Goal: Manage account settings

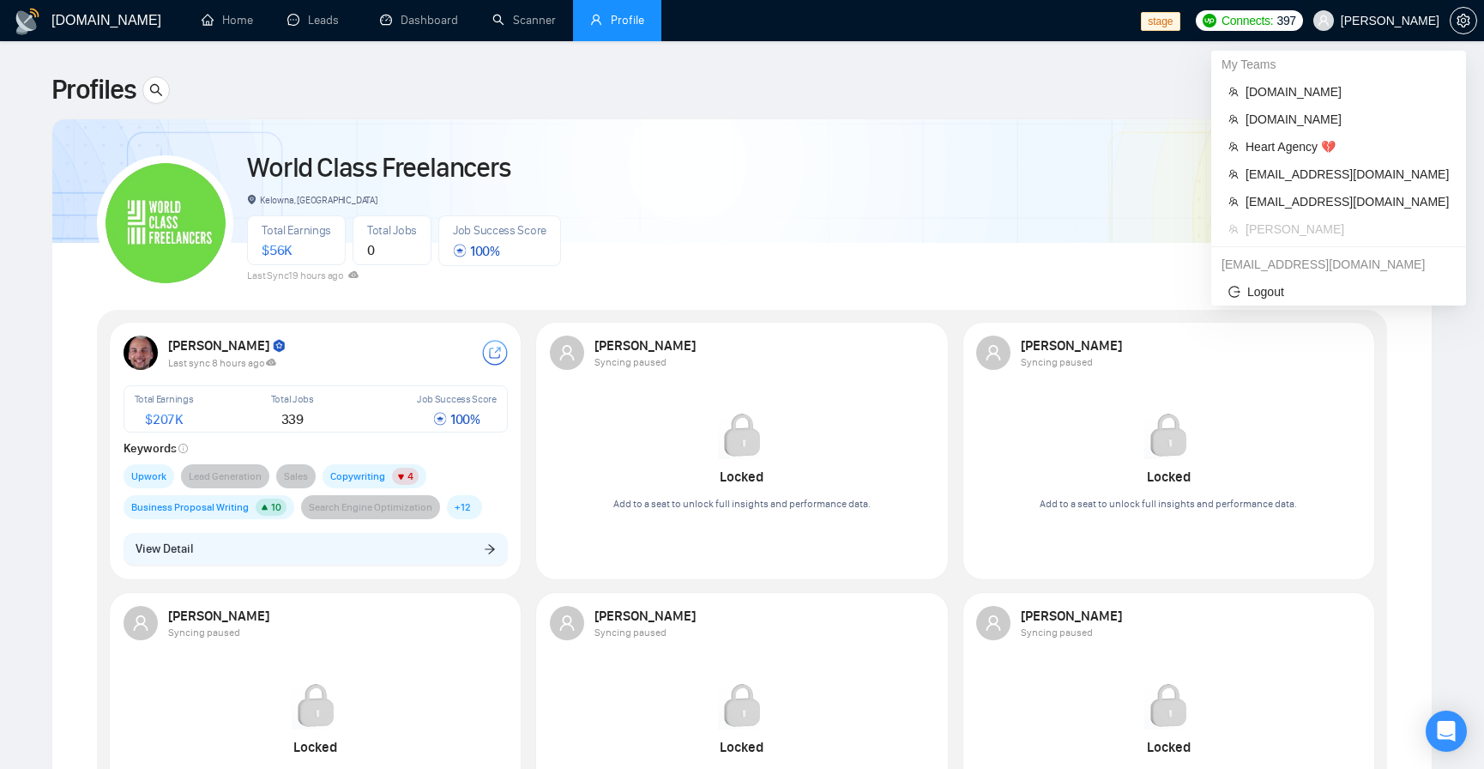
click at [1393, 21] on span "[PERSON_NAME]" at bounding box center [1390, 21] width 99 height 0
click at [1365, 195] on span "[EMAIL_ADDRESS][DOMAIN_NAME]" at bounding box center [1347, 201] width 203 height 19
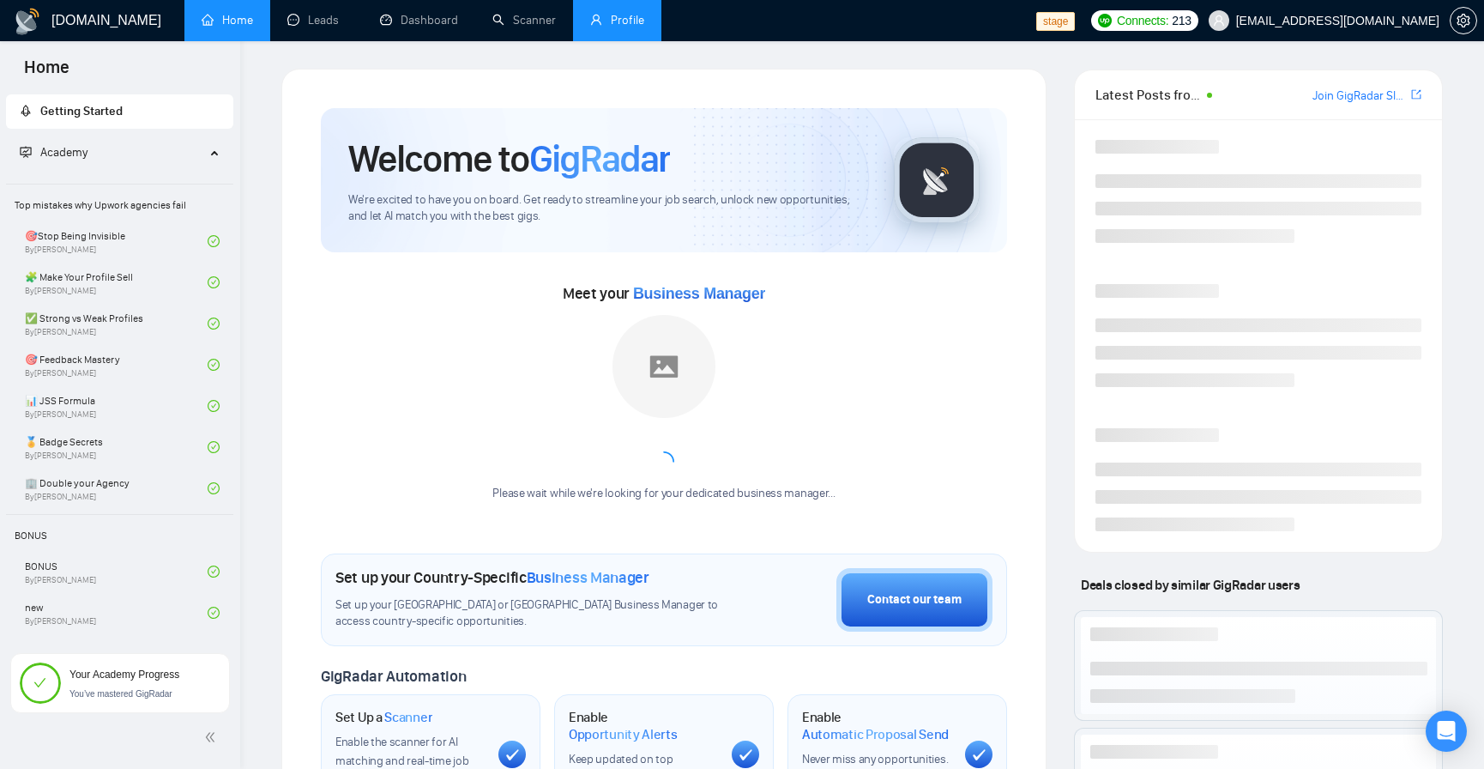
click at [626, 27] on link "Profile" at bounding box center [617, 20] width 54 height 15
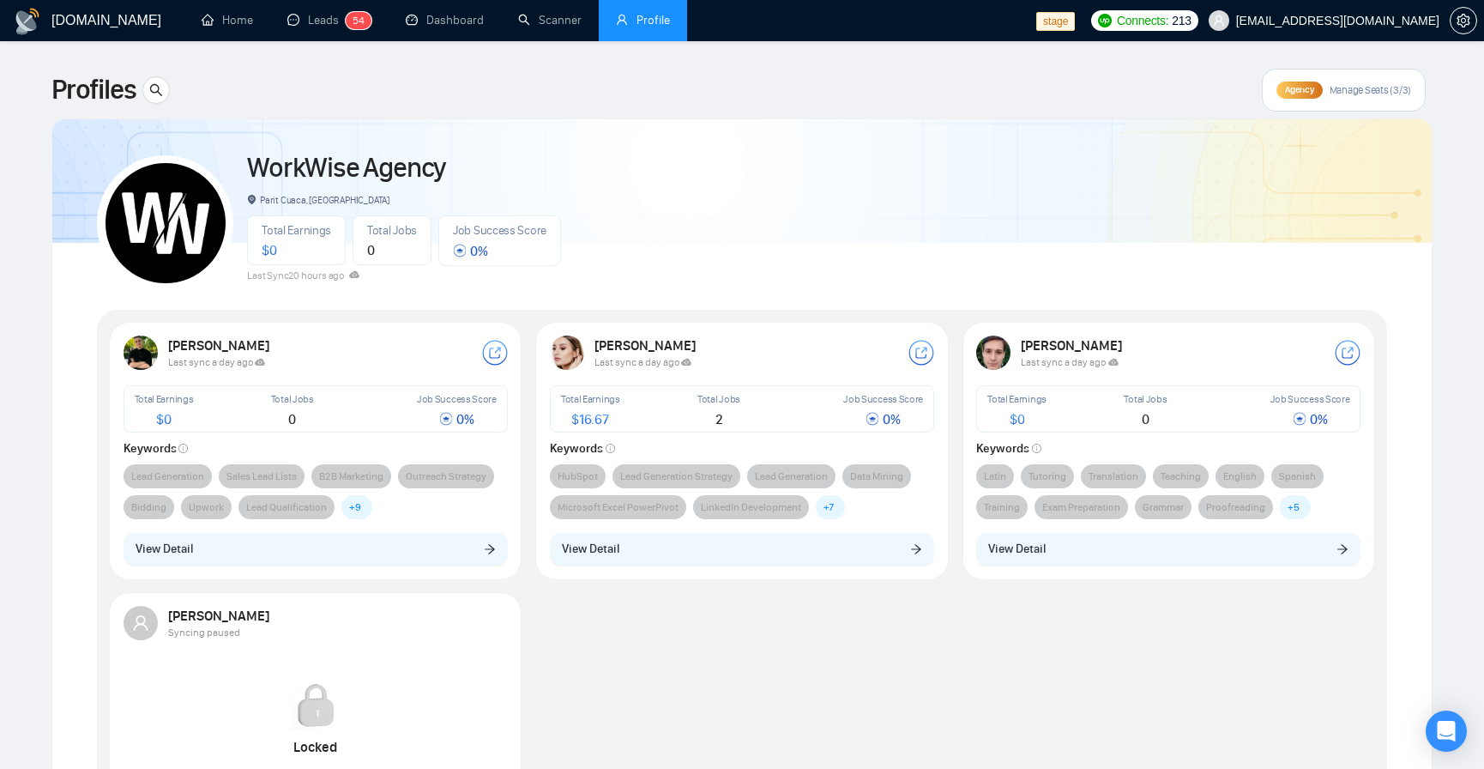
click at [1320, 9] on span "workwiseupworkgency@gmail.com" at bounding box center [1324, 20] width 251 height 55
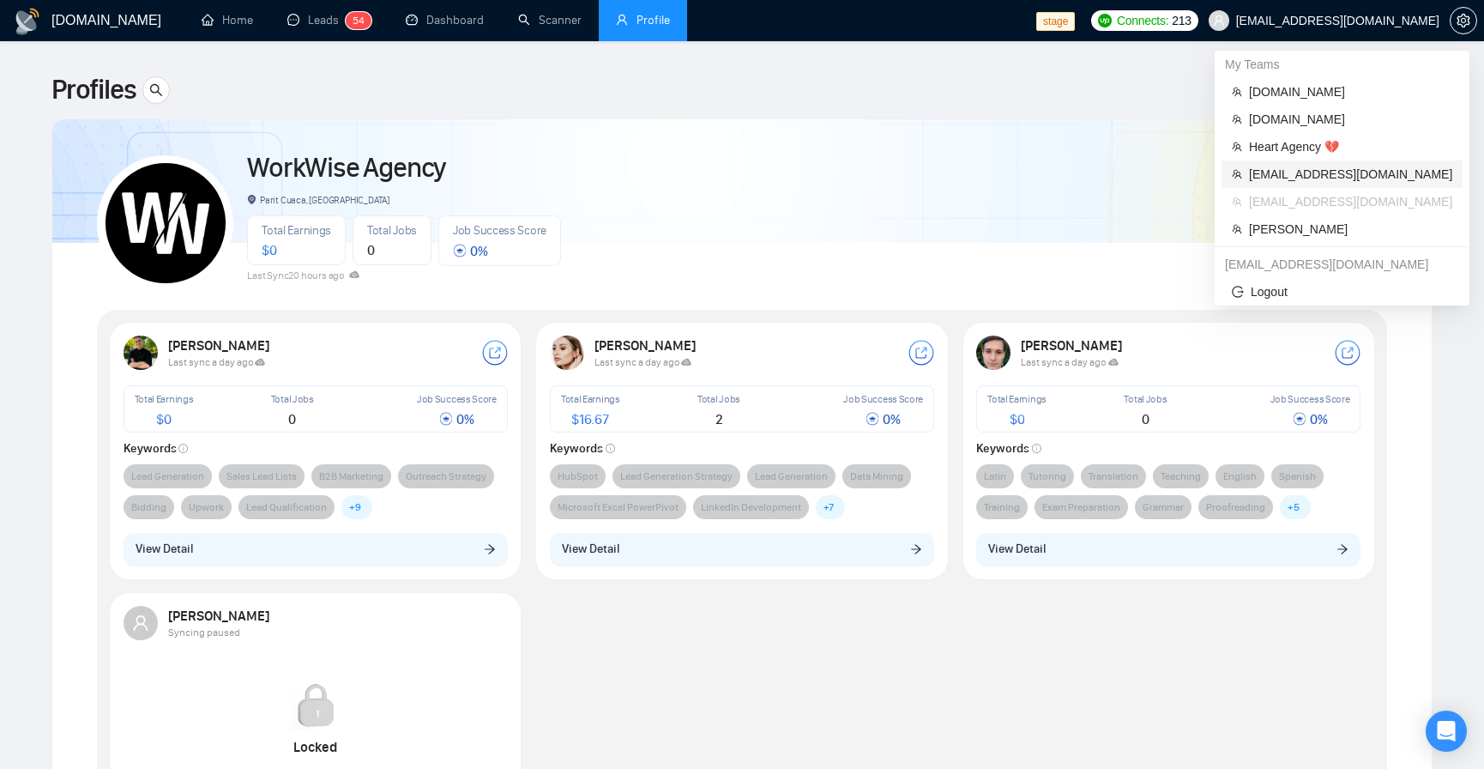
click at [1327, 172] on span "sardor@gigradar.io" at bounding box center [1350, 174] width 203 height 19
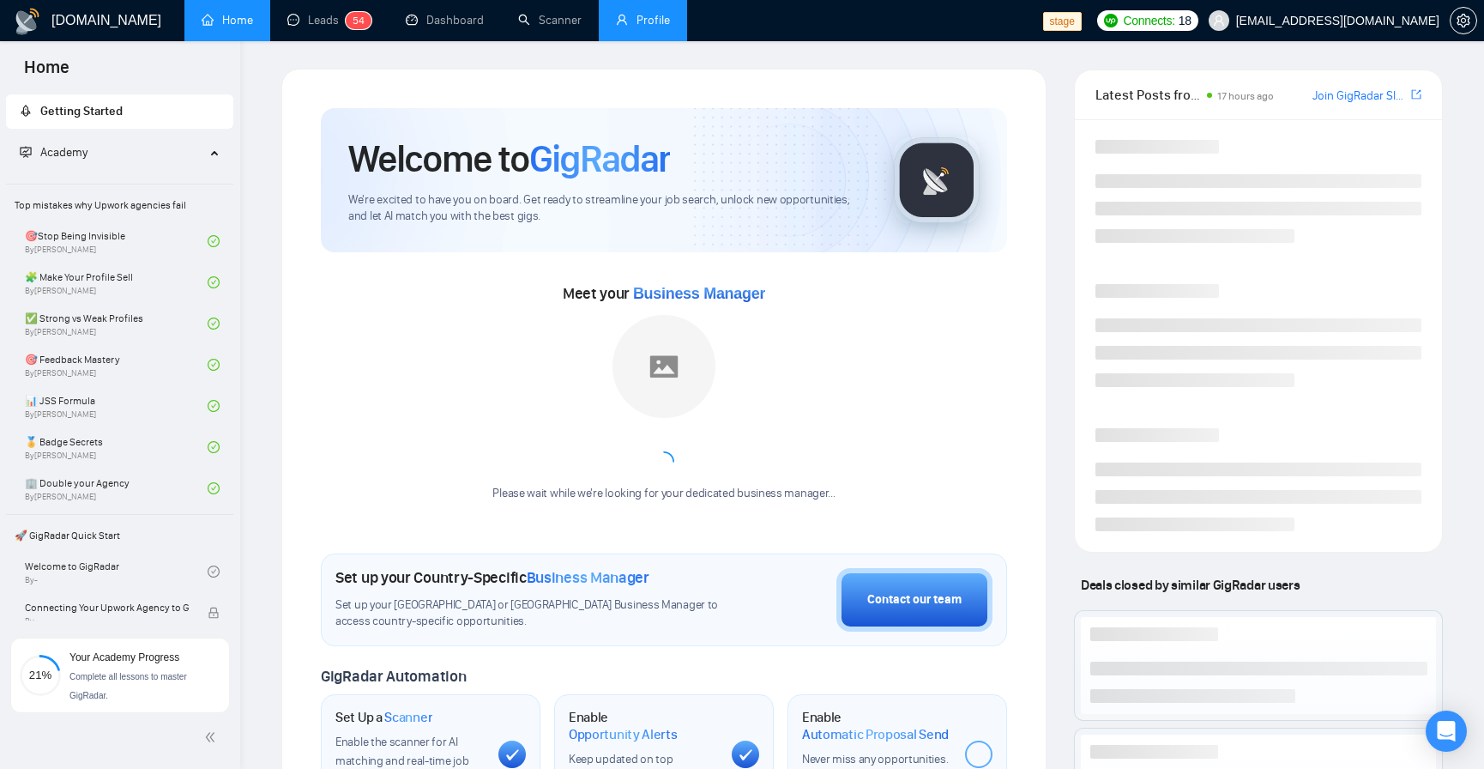
click at [664, 27] on link "Profile" at bounding box center [643, 20] width 54 height 15
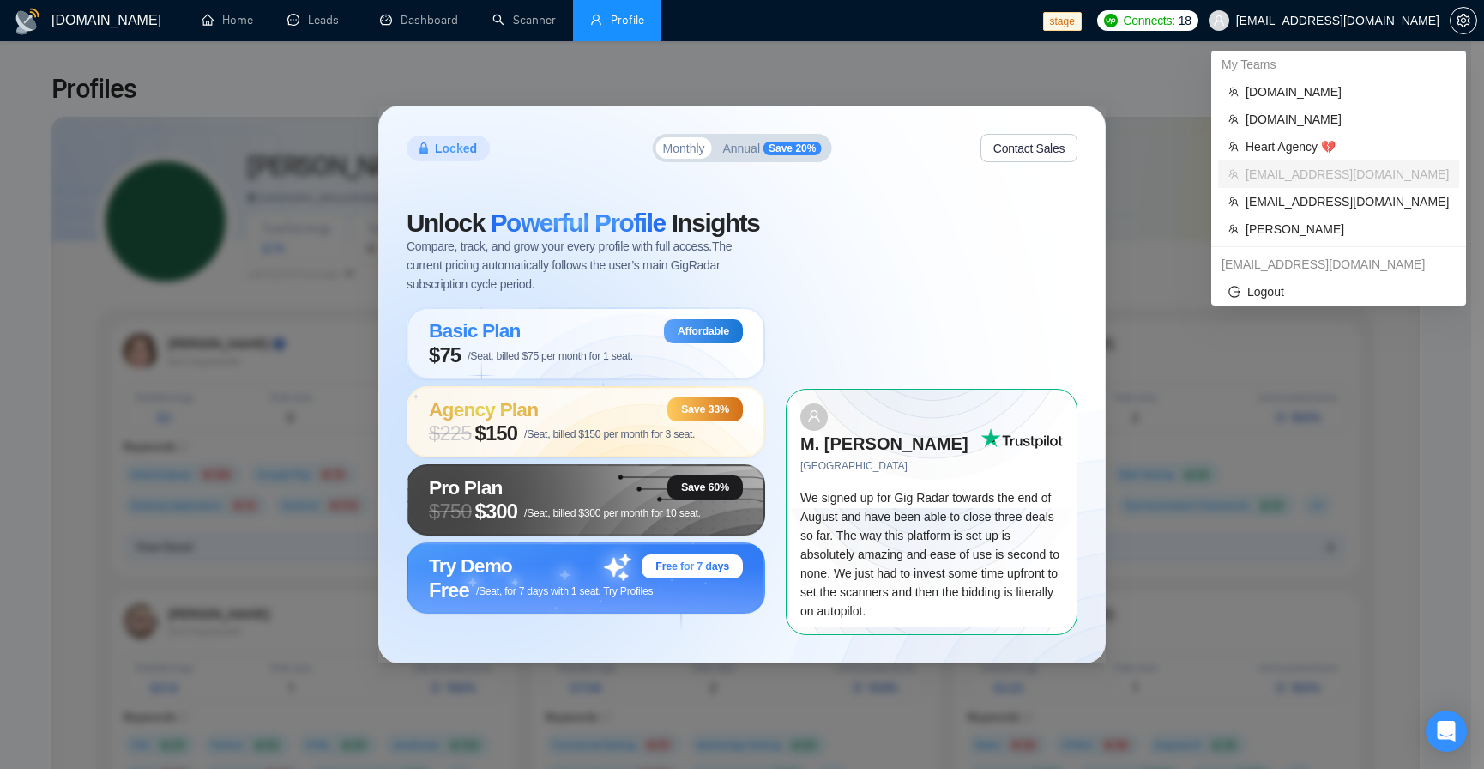
click at [1395, 12] on span "sardor@gigradar.io" at bounding box center [1324, 20] width 251 height 55
click at [1333, 221] on span "[PERSON_NAME]" at bounding box center [1347, 229] width 203 height 19
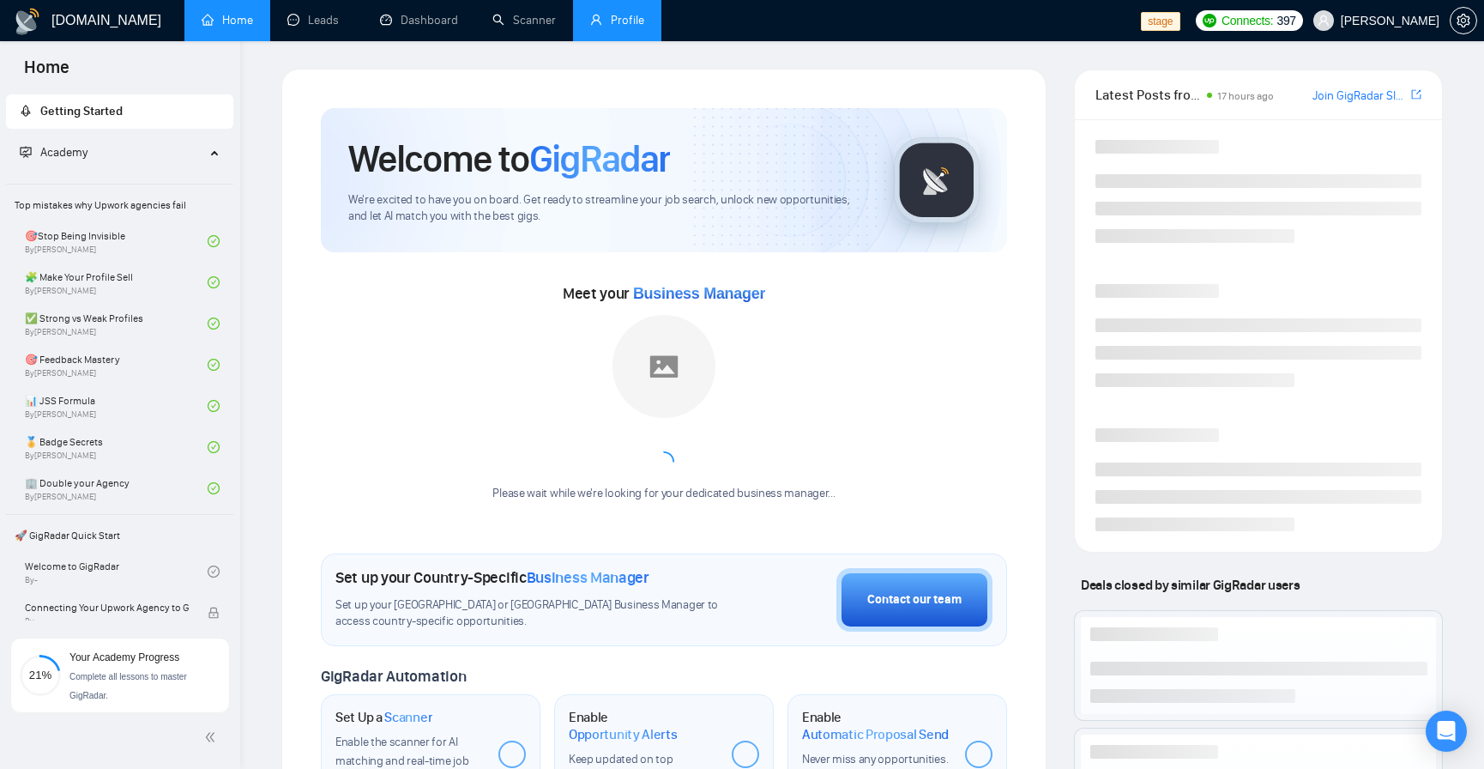
click at [603, 27] on link "Profile" at bounding box center [617, 20] width 54 height 15
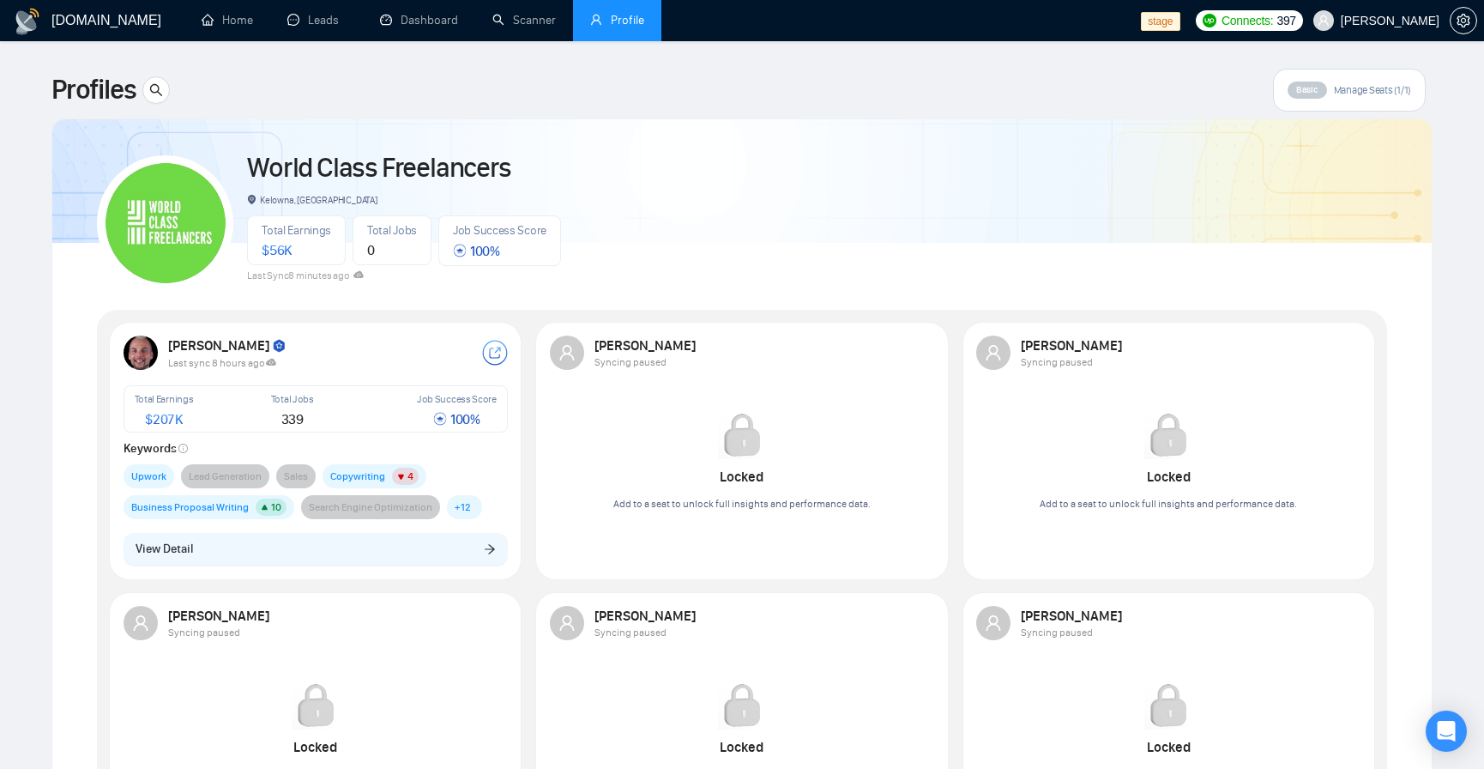
click at [1382, 275] on div "World Class Freelancers Kelowna, Canada Total Earnings $ 56K Total Jobs 0 Job S…" at bounding box center [742, 216] width 1291 height 152
click at [1383, 21] on span "[PERSON_NAME]" at bounding box center [1390, 21] width 99 height 0
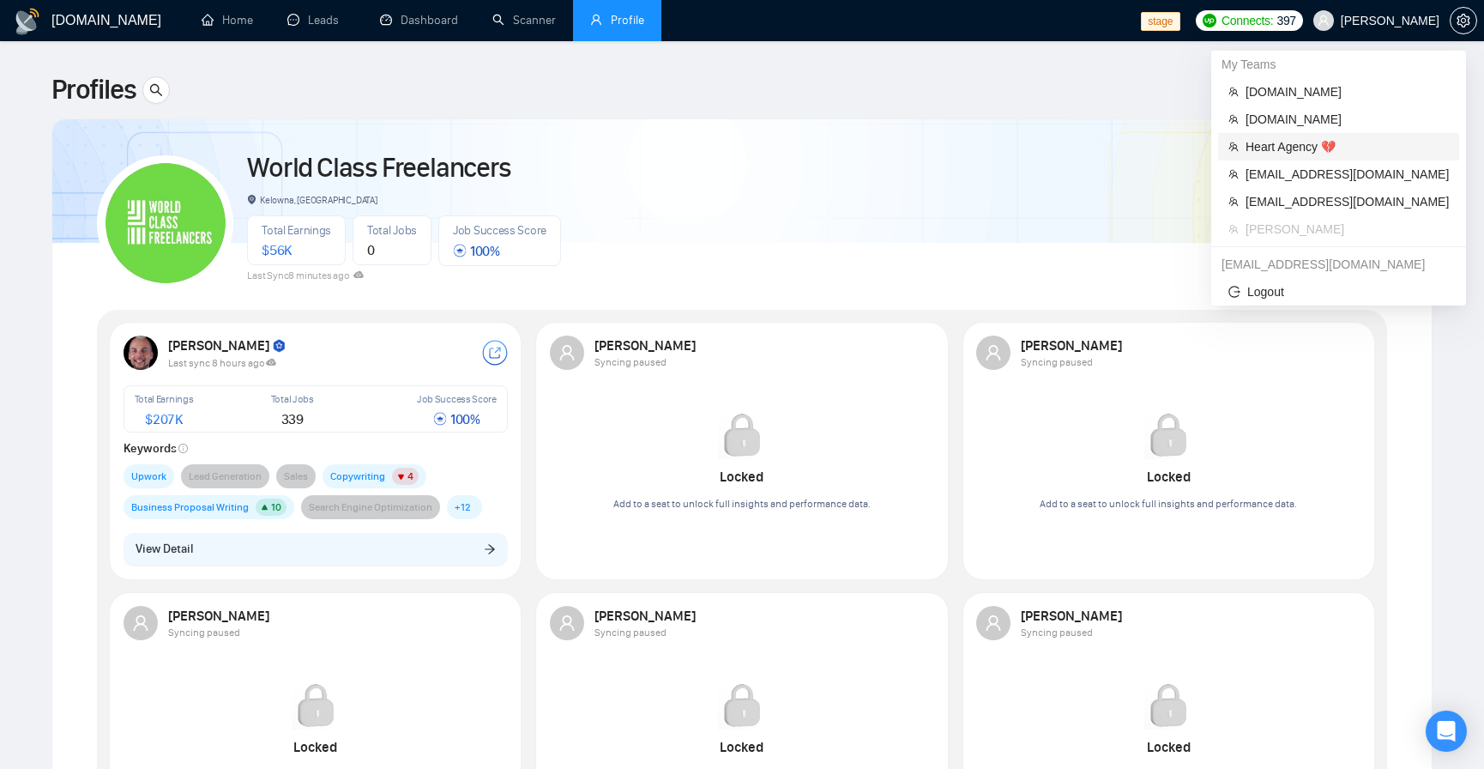
click at [1327, 148] on span "Heart Agency 💔" at bounding box center [1347, 146] width 203 height 19
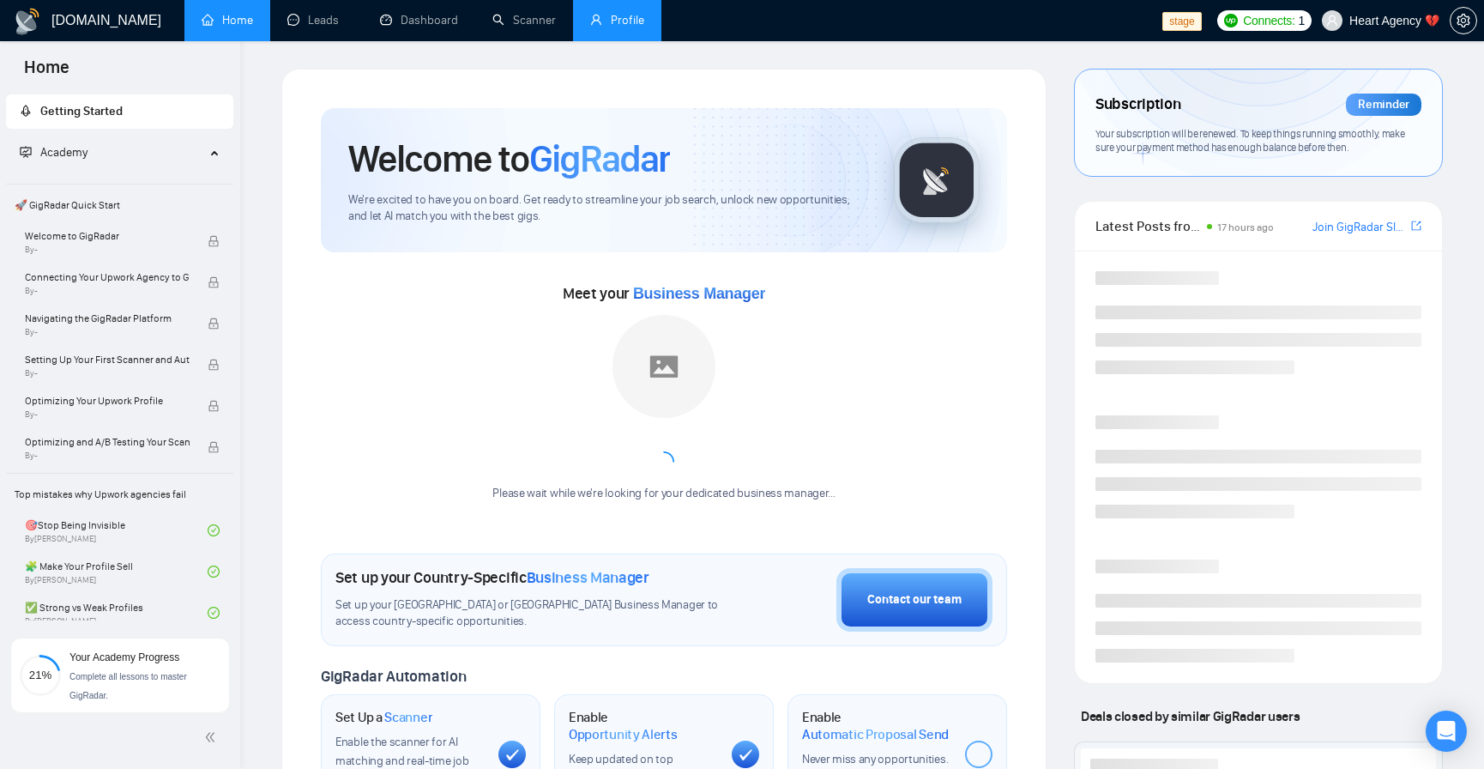
click at [614, 27] on link "Profile" at bounding box center [617, 20] width 54 height 15
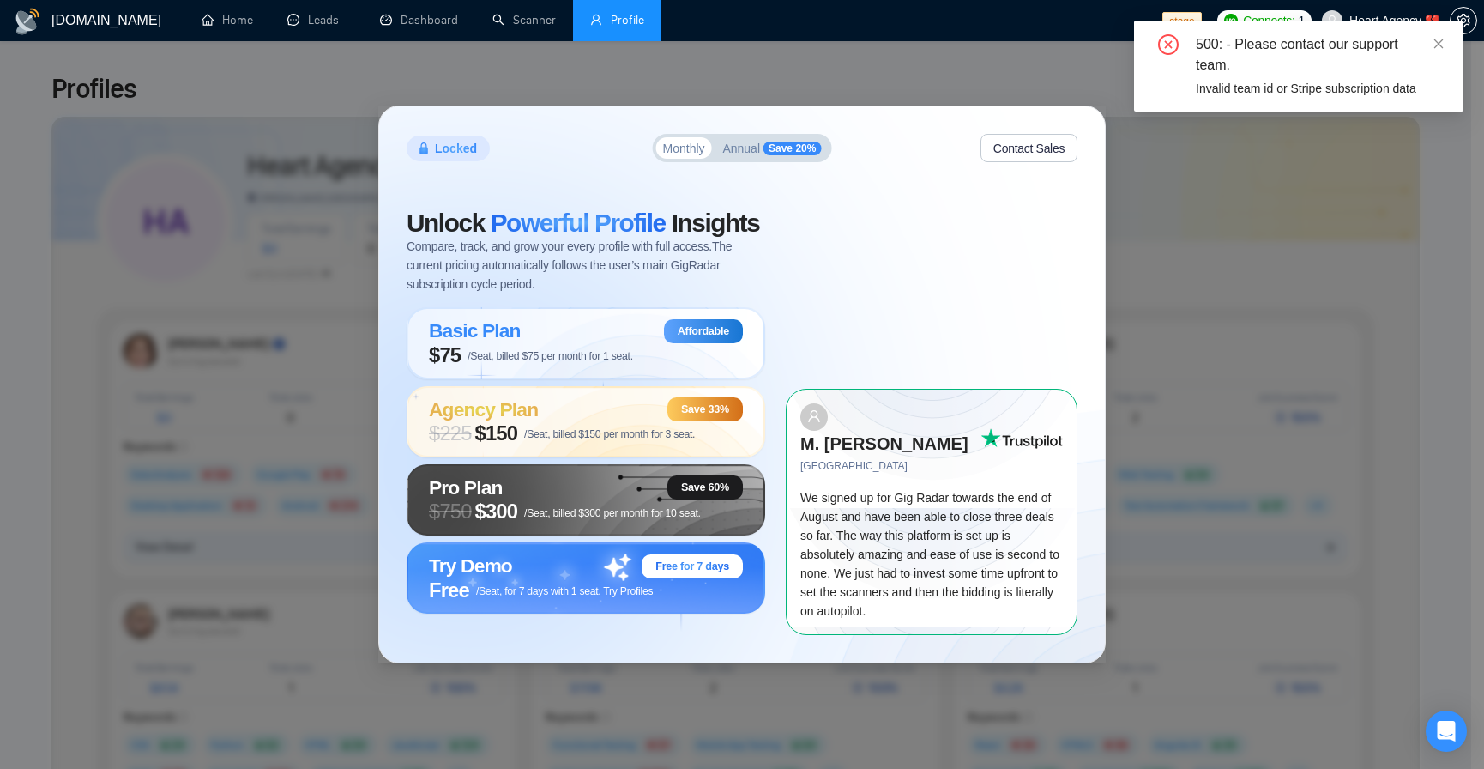
click at [794, 85] on div "Locked Monthly Annual Save 20% Contact Sales Unlock Powerful Profile Insights C…" at bounding box center [742, 384] width 1484 height 769
click at [844, 63] on div "Locked Monthly Annual Save 20% Contact Sales Unlock Powerful Profile Insights C…" at bounding box center [742, 384] width 1484 height 769
click at [1446, 47] on div "500: - Please contact our support team. Invalid team id or Stripe subscription …" at bounding box center [1299, 66] width 330 height 91
click at [1439, 42] on icon "close" at bounding box center [1439, 43] width 9 height 9
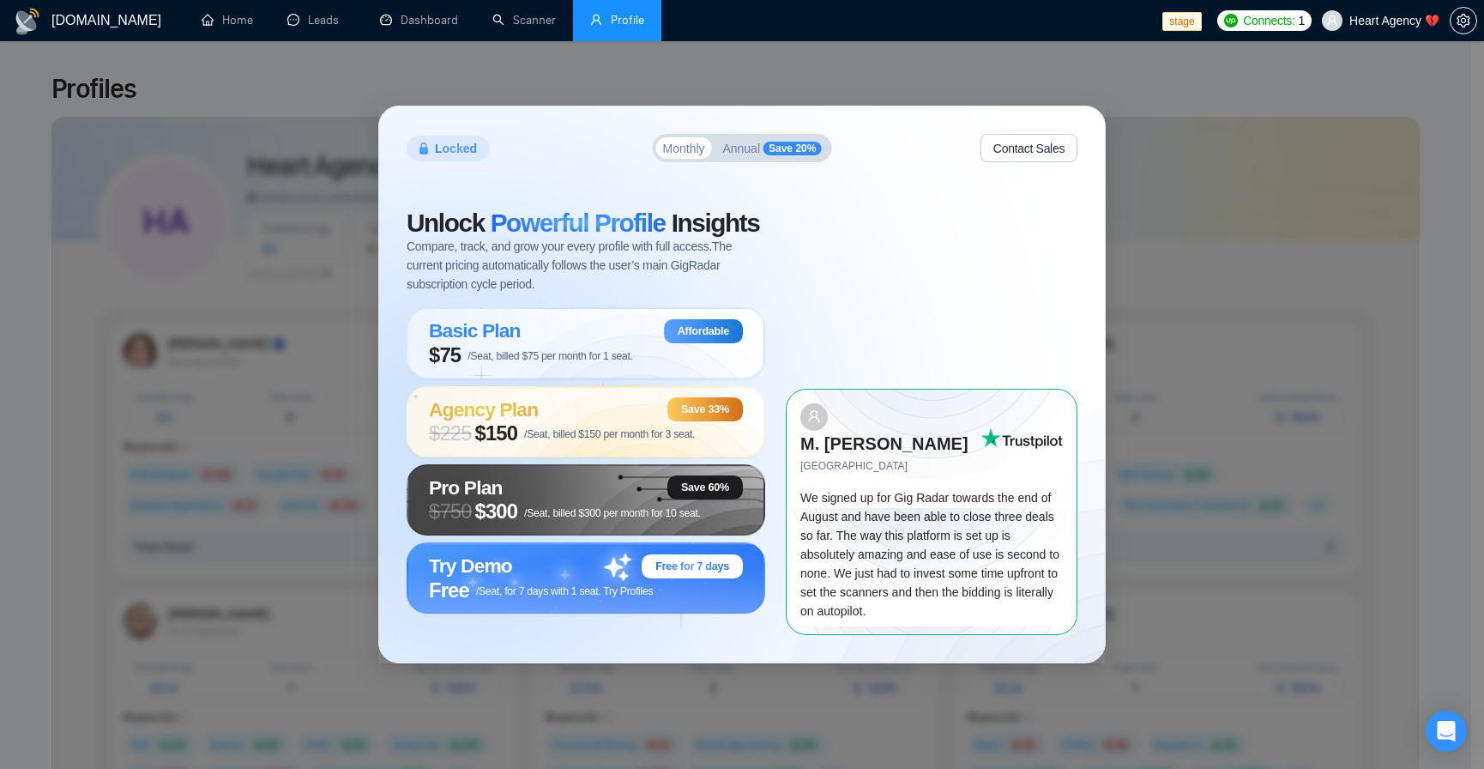
click at [1379, 21] on span "Heart Agency 💔" at bounding box center [1395, 21] width 90 height 0
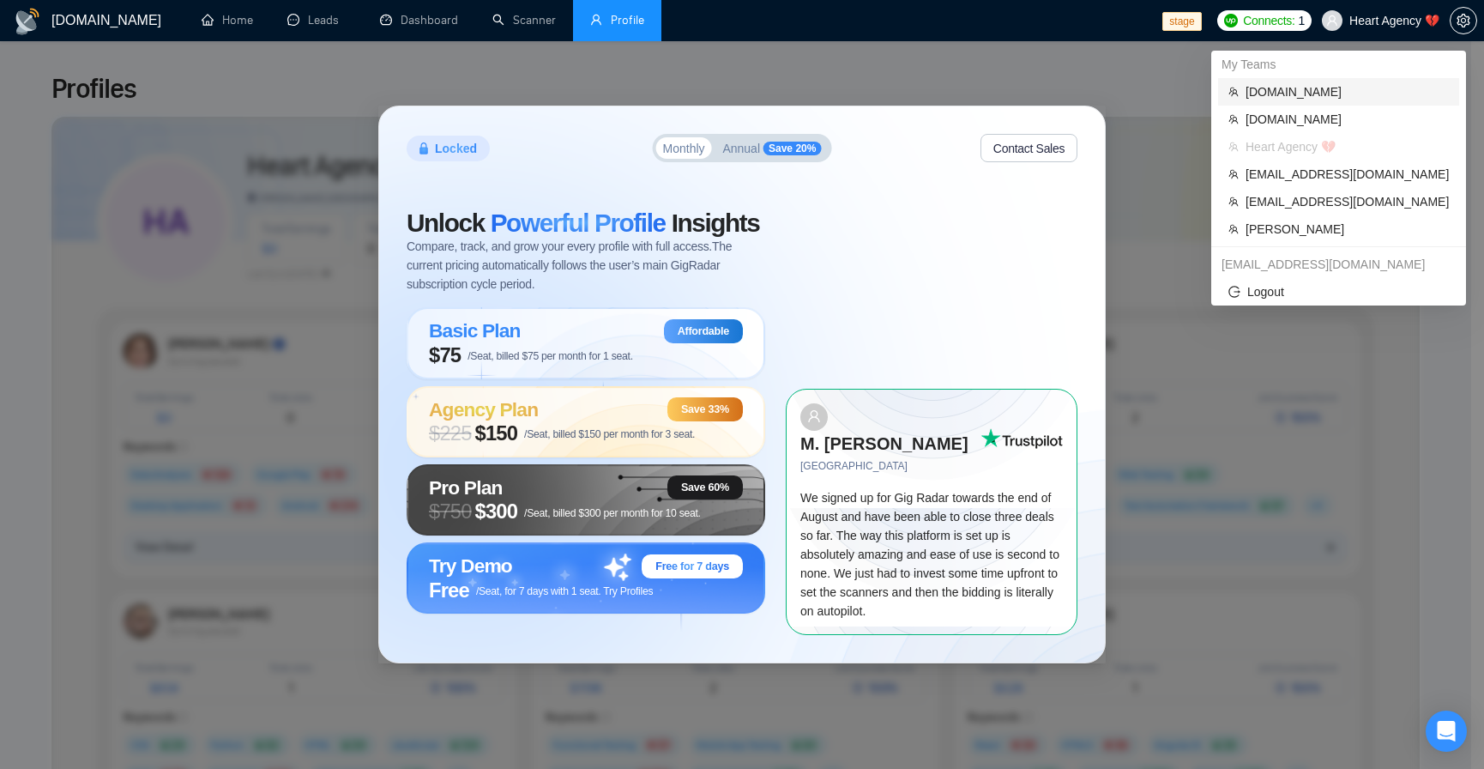
click at [1321, 96] on span "stfalcon.com" at bounding box center [1347, 91] width 203 height 19
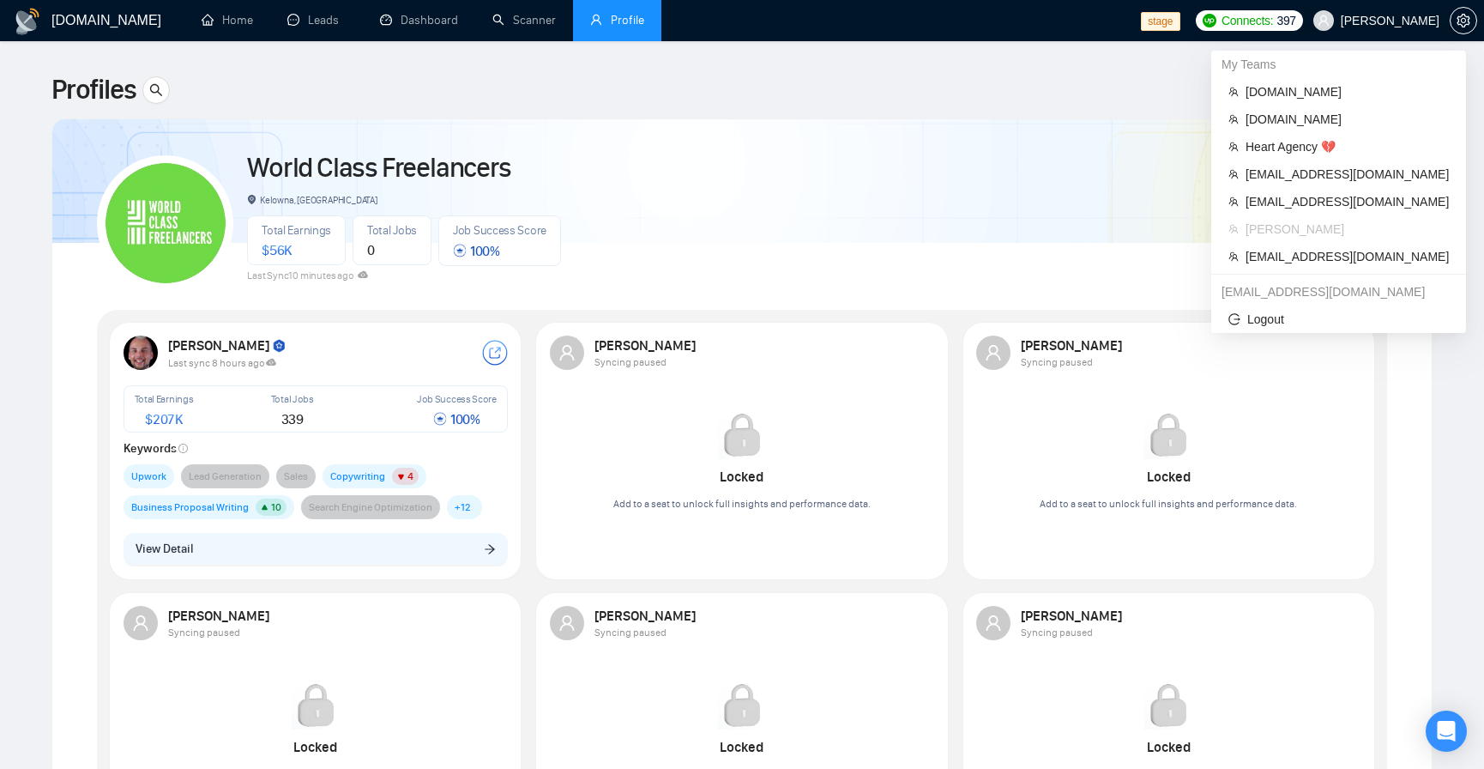
click at [1357, 31] on span "[PERSON_NAME]" at bounding box center [1376, 20] width 147 height 55
click at [1339, 255] on span "anthonycj105@gmail.com" at bounding box center [1347, 256] width 203 height 19
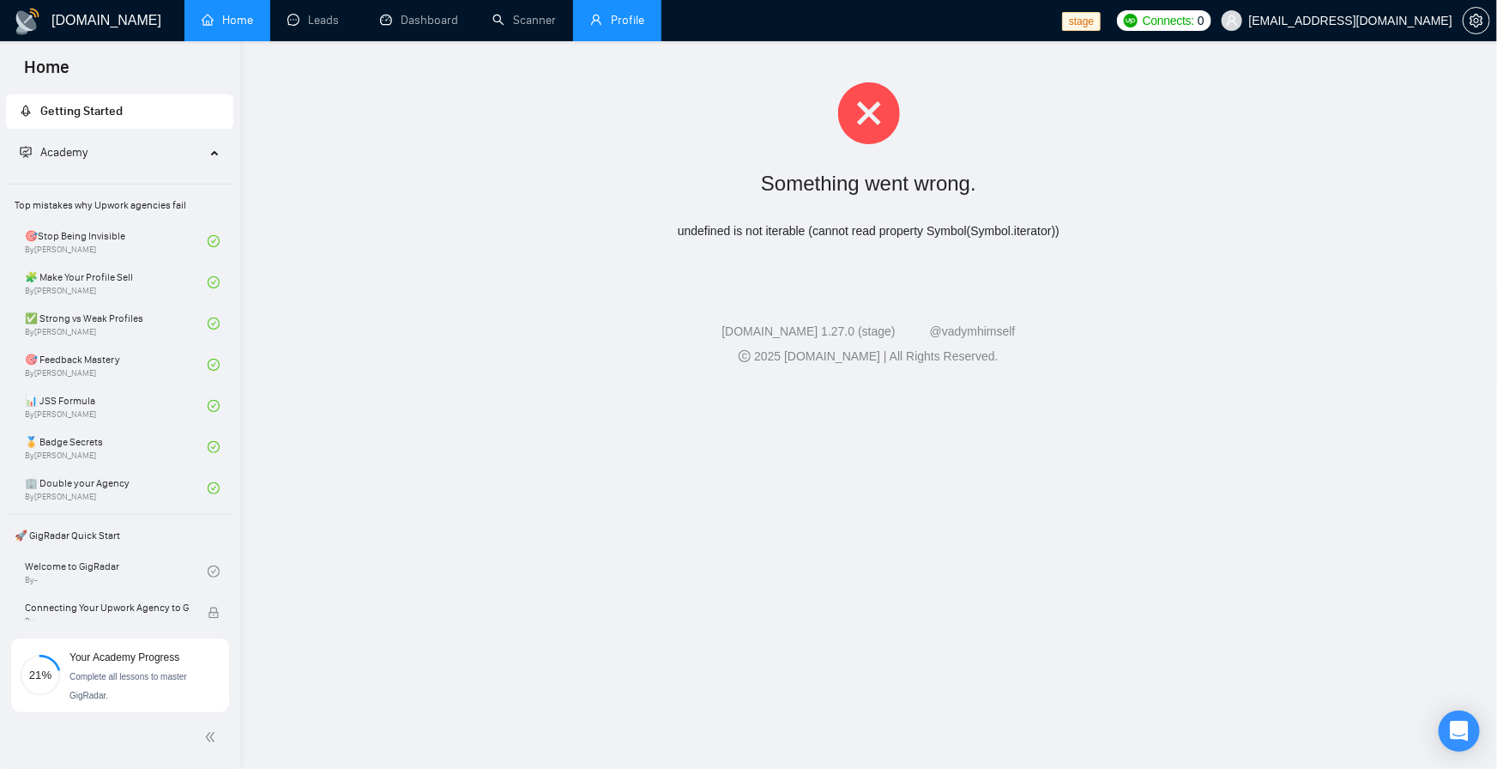
click at [638, 20] on link "Profile" at bounding box center [617, 20] width 54 height 15
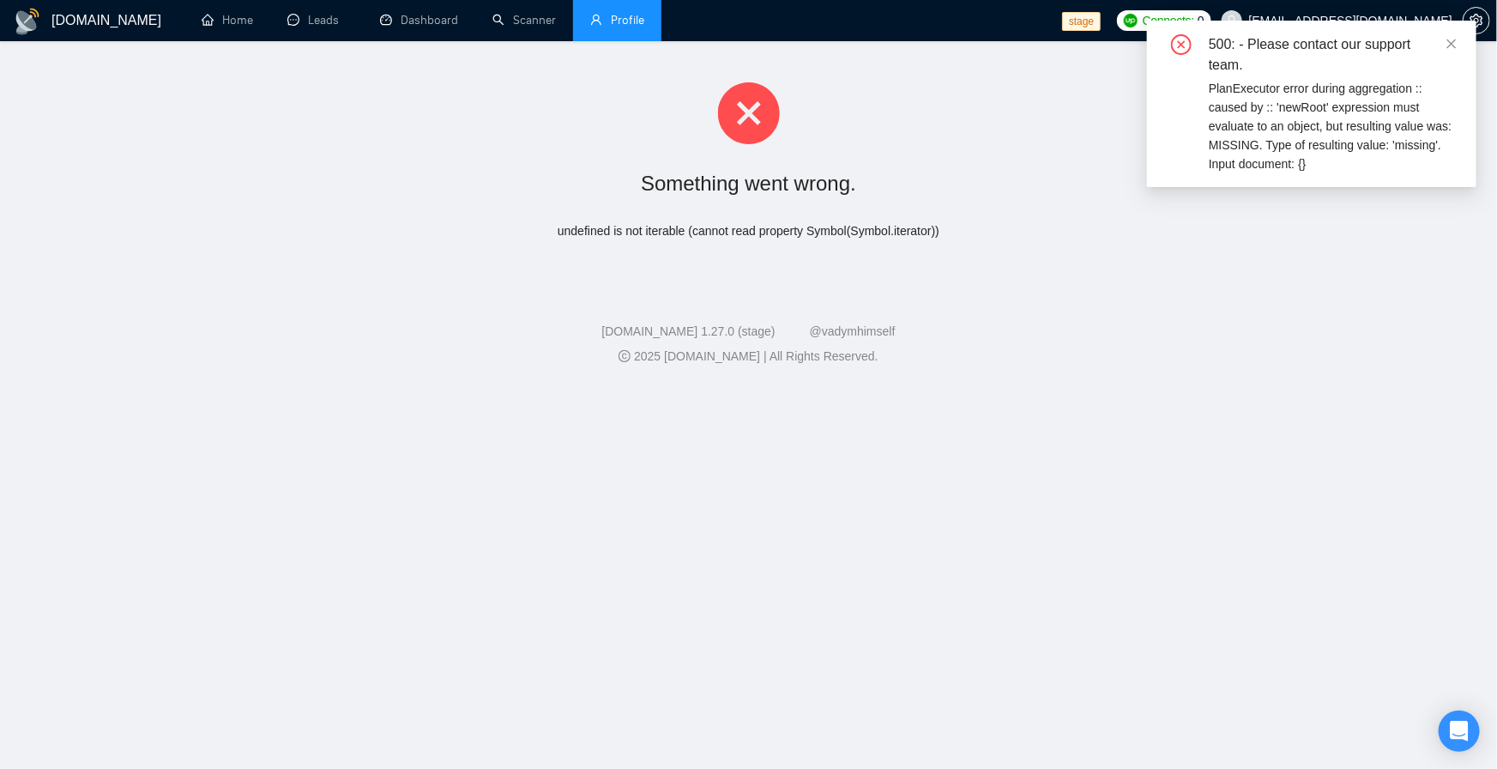
click at [638, 20] on span "Profile" at bounding box center [627, 20] width 33 height 15
click at [209, 22] on link "Home" at bounding box center [227, 20] width 51 height 15
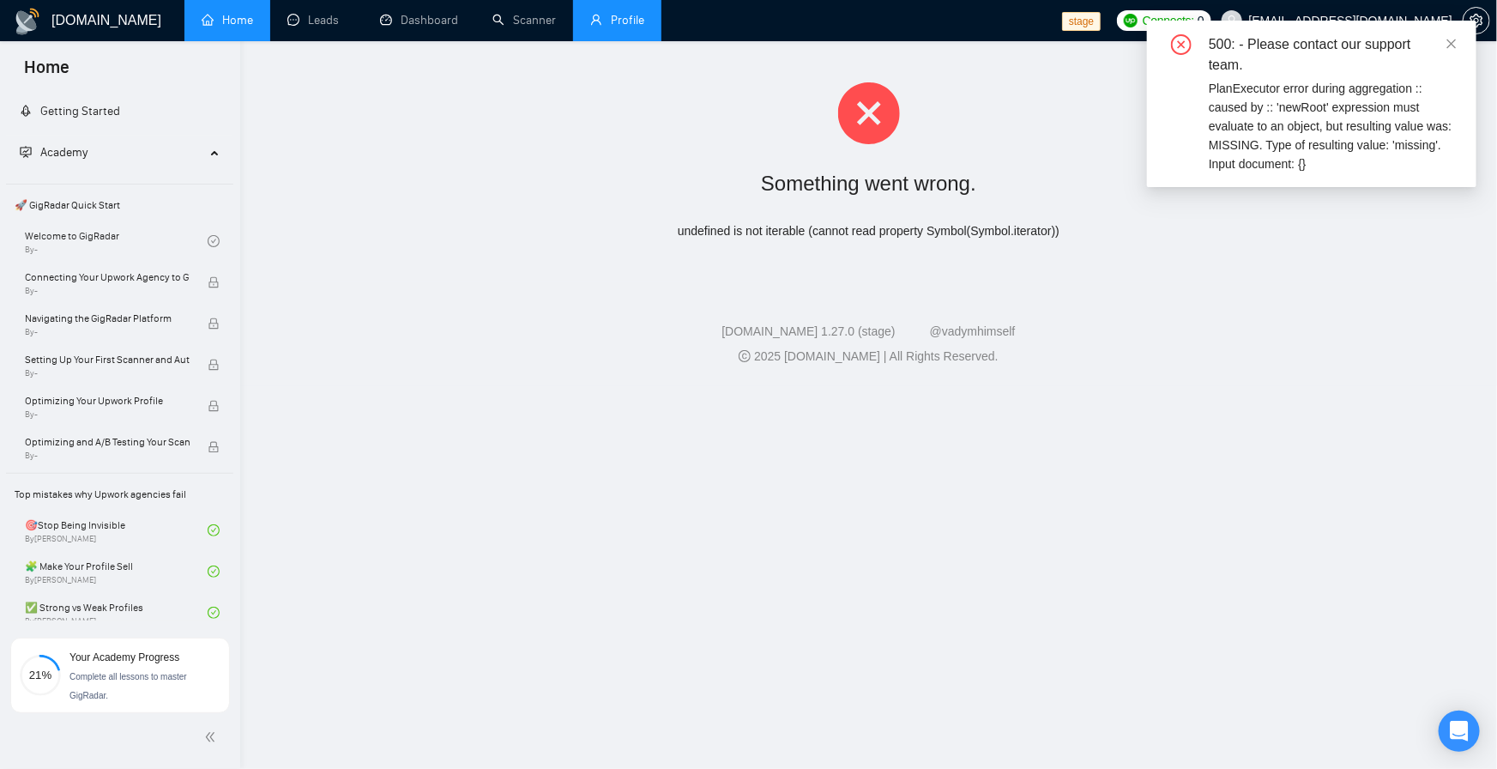
click at [627, 27] on link "Profile" at bounding box center [617, 20] width 54 height 15
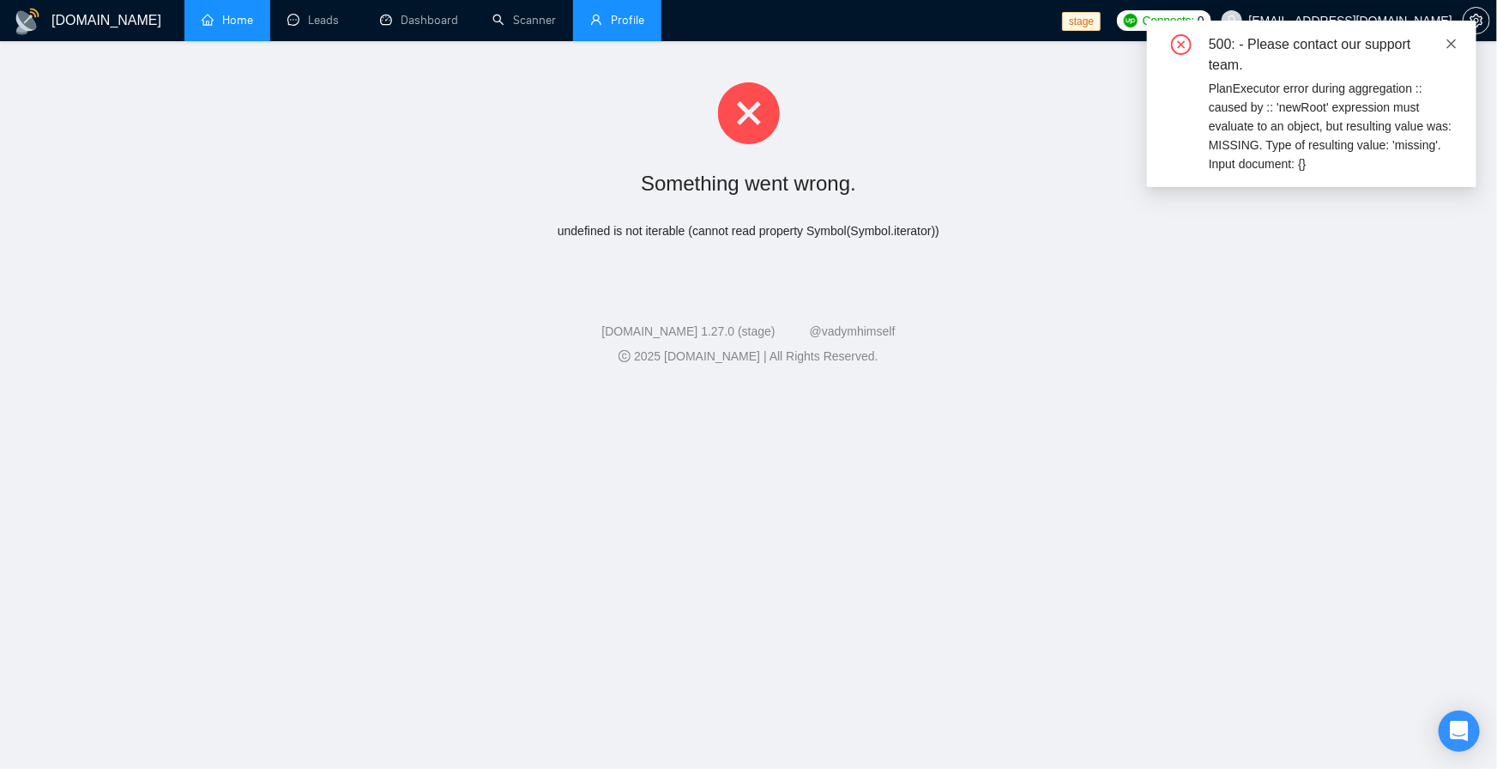
drag, startPoint x: 1455, startPoint y: 50, endPoint x: 1438, endPoint y: 50, distance: 17.2
click at [1455, 51] on link at bounding box center [1452, 43] width 12 height 19
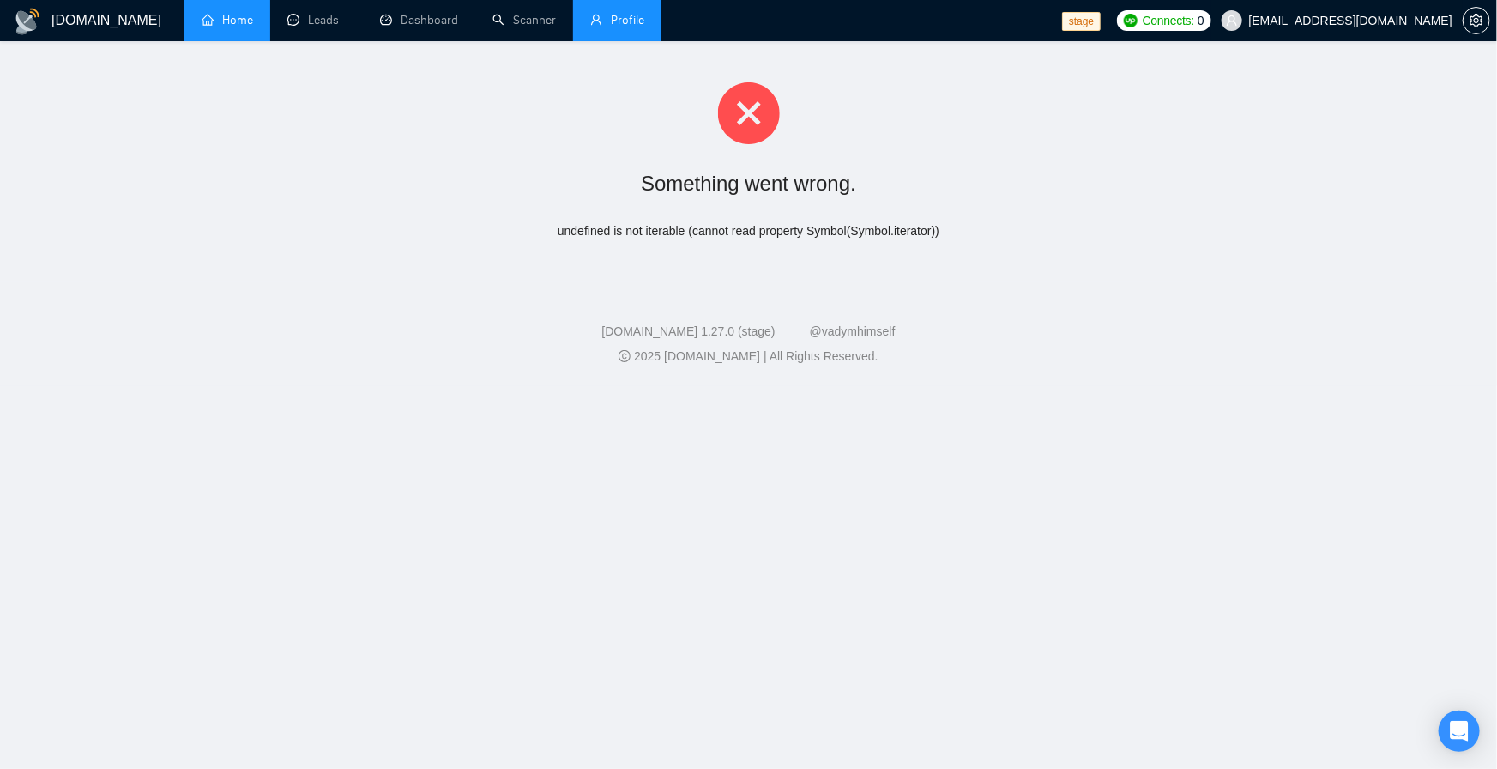
click at [1394, 21] on span "anthonycj105@gmail.com" at bounding box center [1350, 21] width 203 height 0
click at [1353, 27] on span "anthonycj105@gmail.com" at bounding box center [1337, 20] width 251 height 55
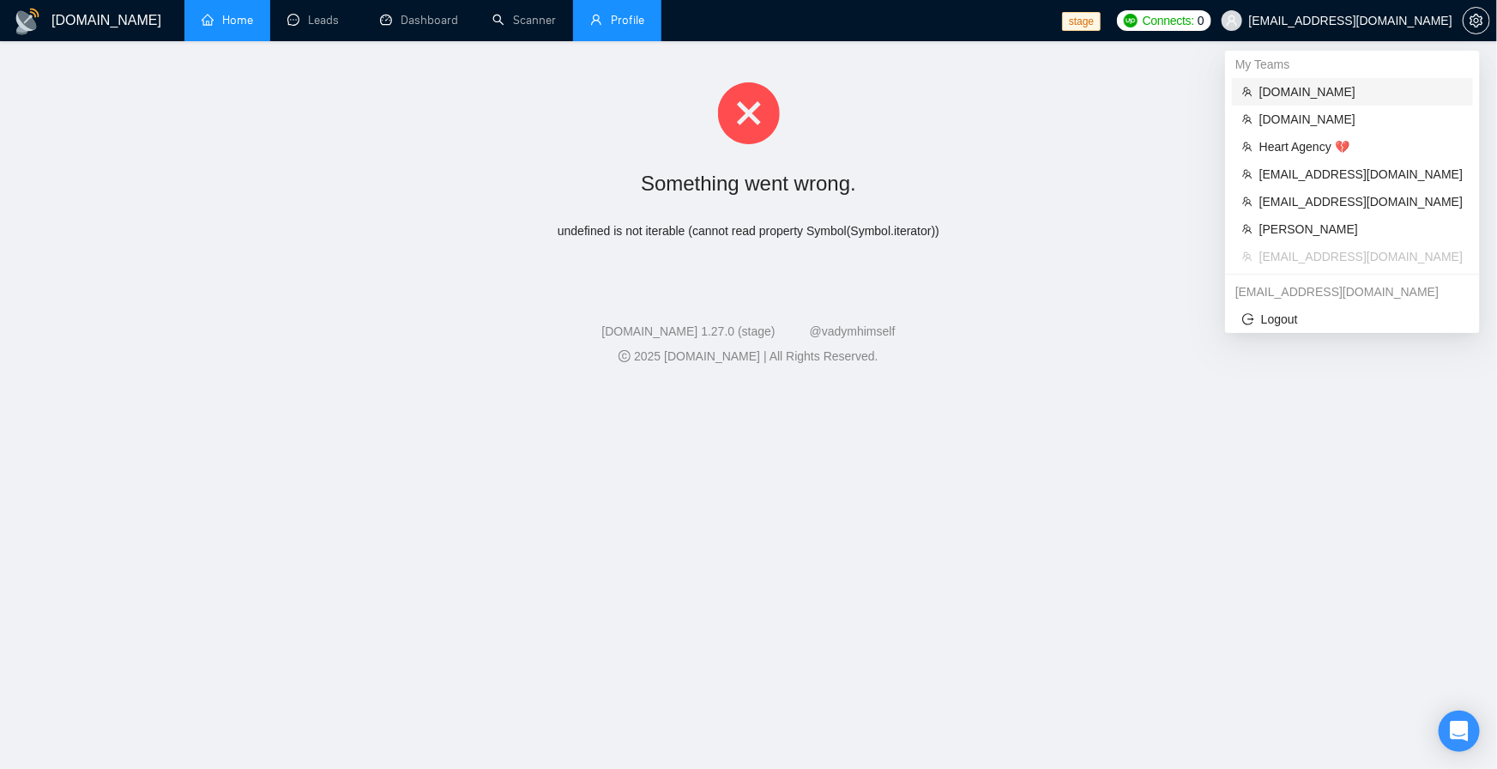
click at [1303, 87] on span "stfalcon.com" at bounding box center [1361, 91] width 203 height 19
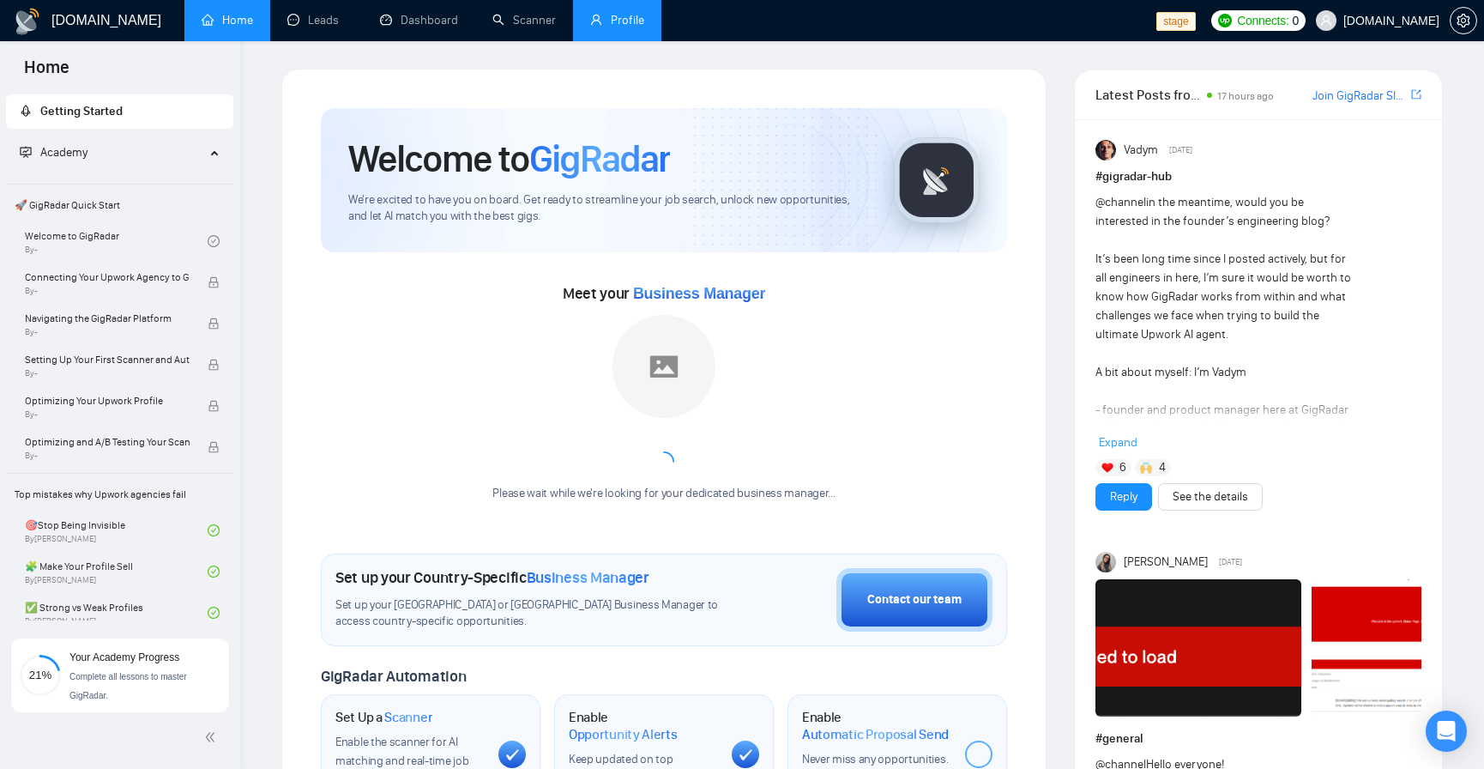
click at [618, 27] on link "Profile" at bounding box center [617, 20] width 54 height 15
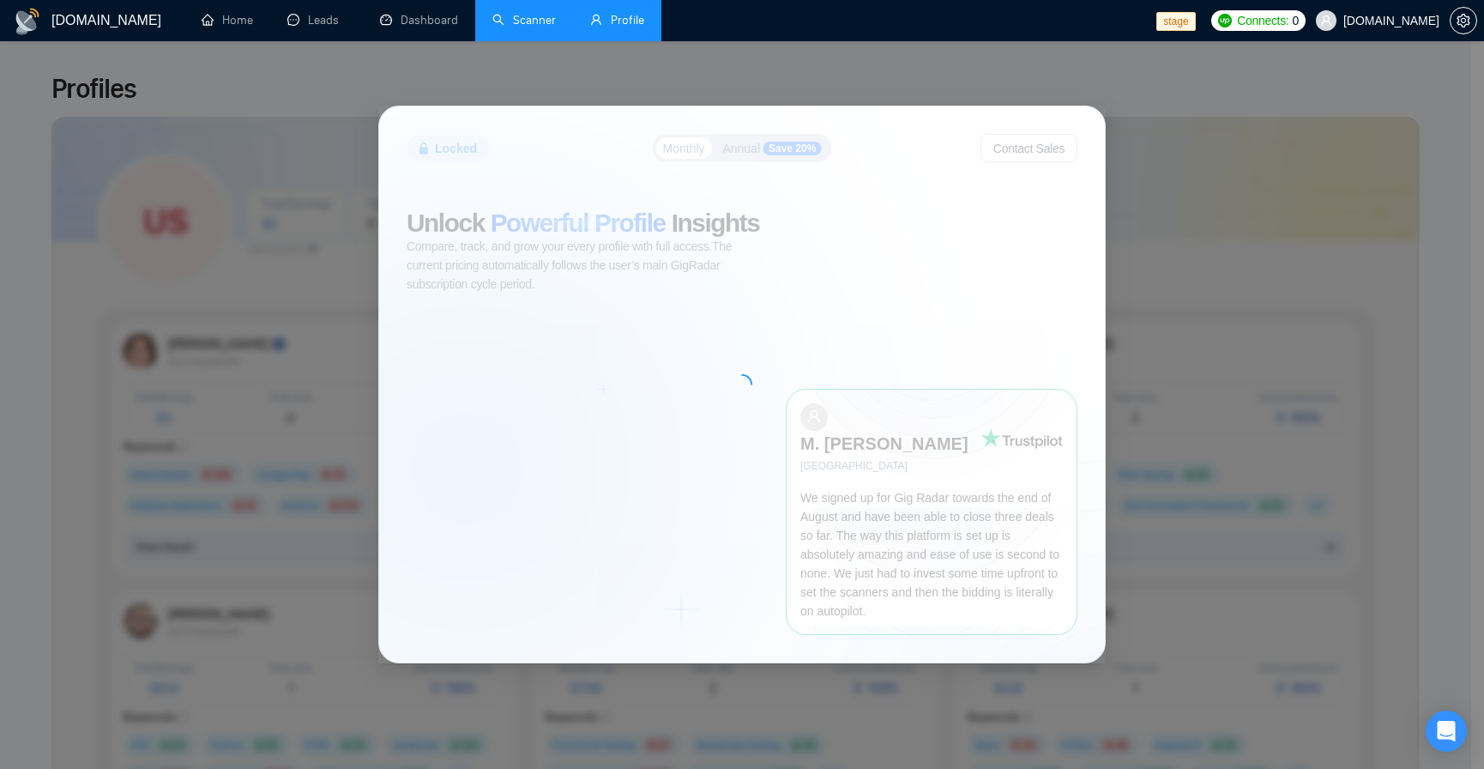
click at [544, 14] on link "Scanner" at bounding box center [524, 20] width 63 height 15
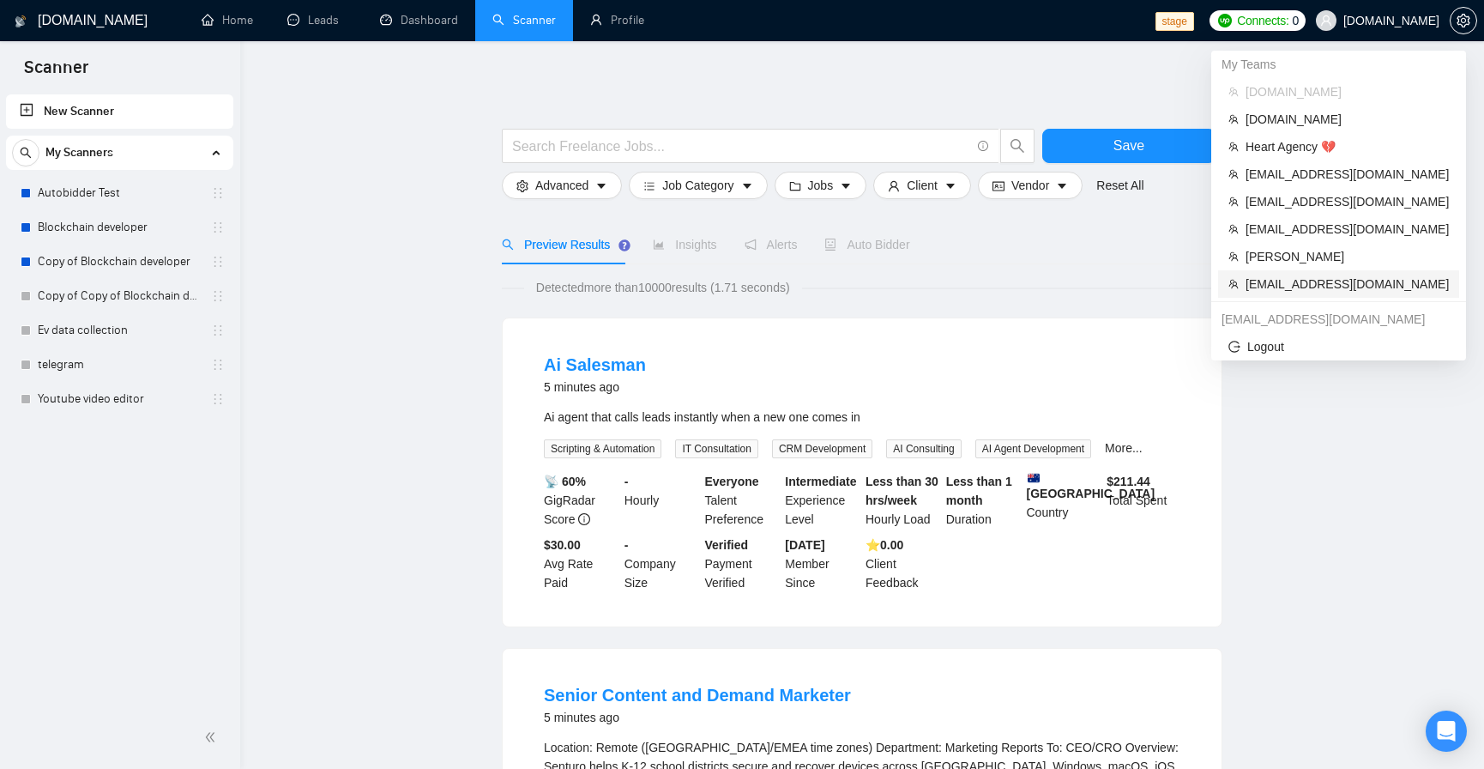
click at [1328, 286] on span "anthonycj105@gmail.com" at bounding box center [1347, 284] width 203 height 19
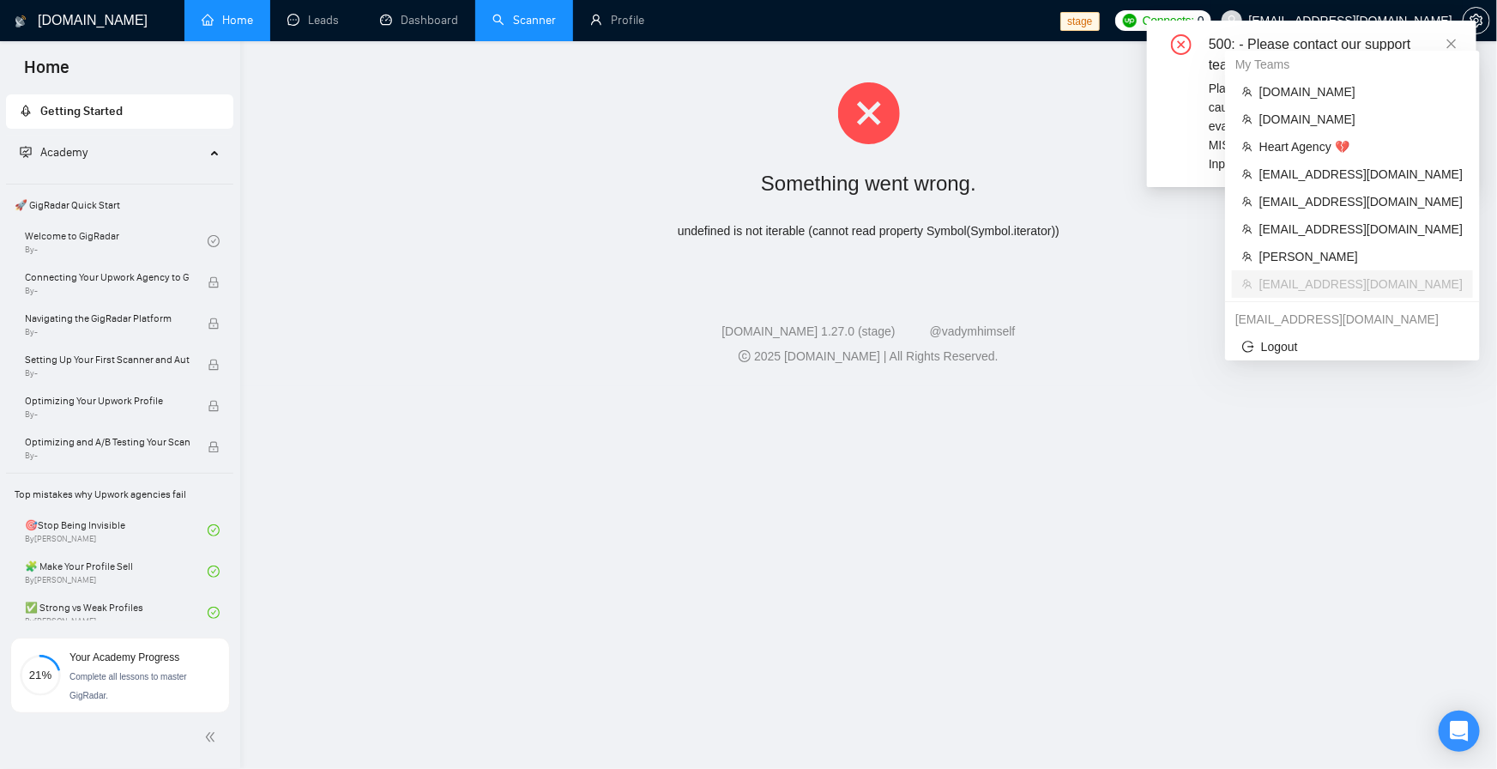
click at [1365, 27] on div "500: - Please contact our support team. PlanExecutor error during aggregation :…" at bounding box center [1312, 104] width 330 height 166
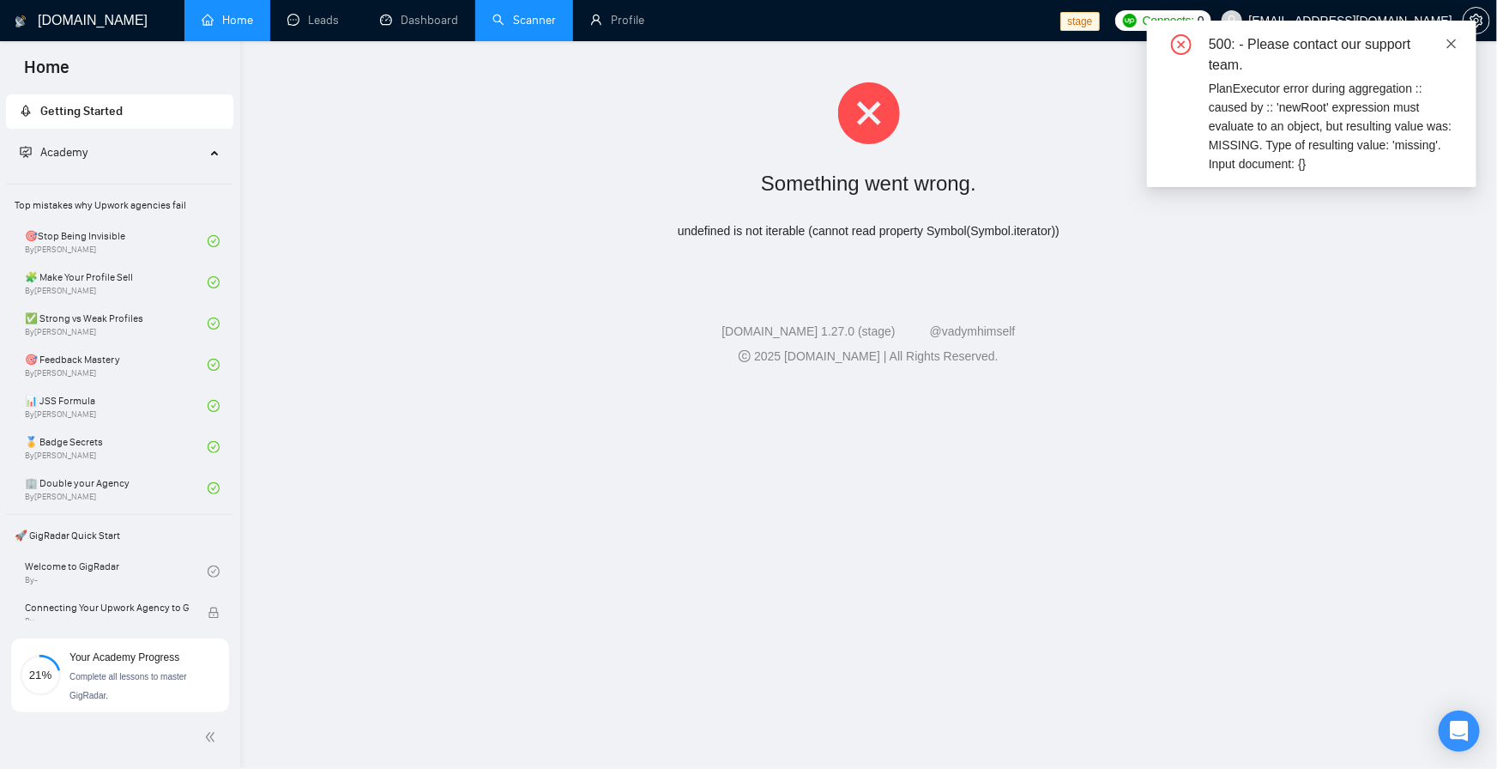
click at [1448, 38] on icon "close" at bounding box center [1452, 44] width 12 height 12
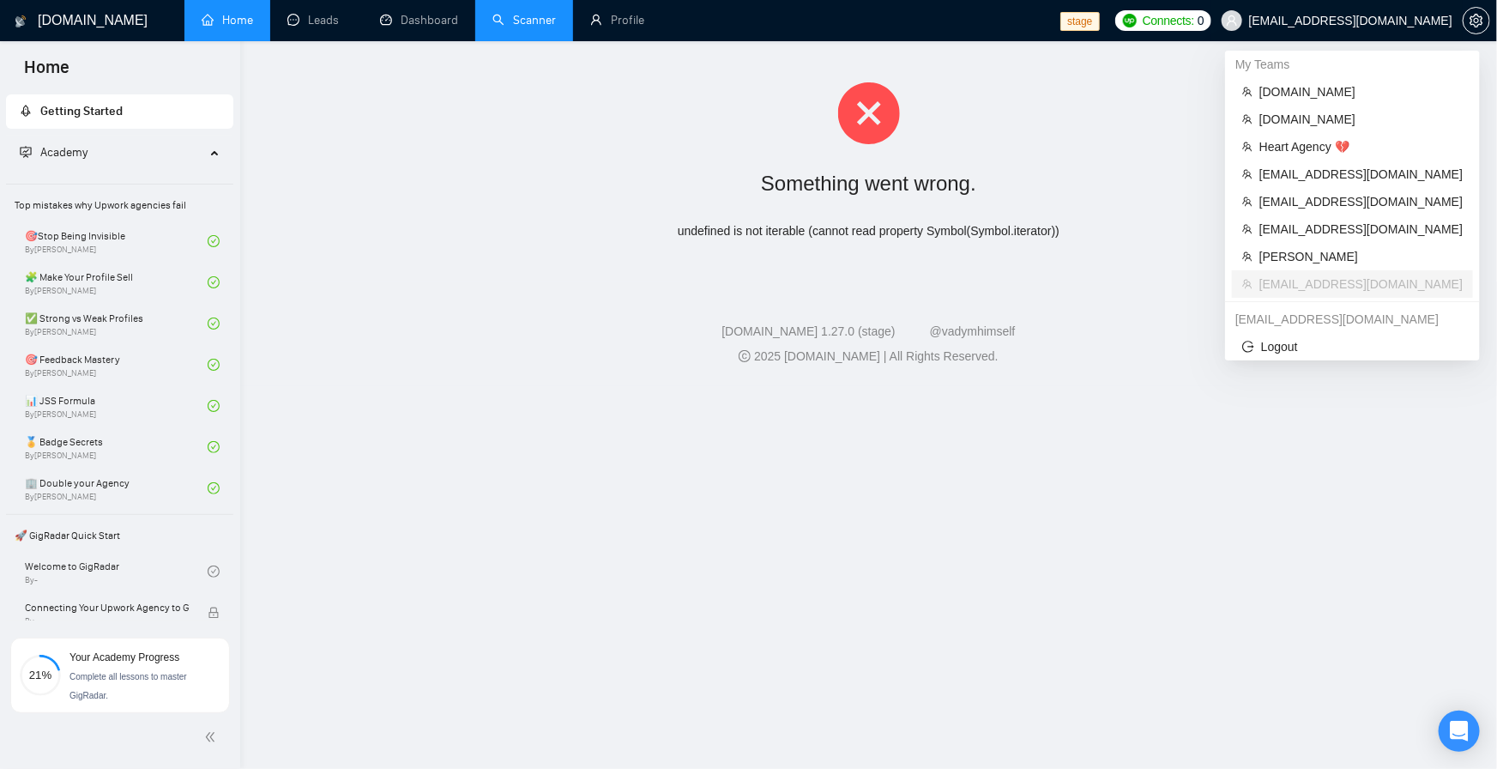
click at [1414, 21] on span "[EMAIL_ADDRESS][DOMAIN_NAME]" at bounding box center [1350, 21] width 203 height 0
click at [1381, 231] on span "[EMAIL_ADDRESS][DOMAIN_NAME]" at bounding box center [1361, 229] width 203 height 19
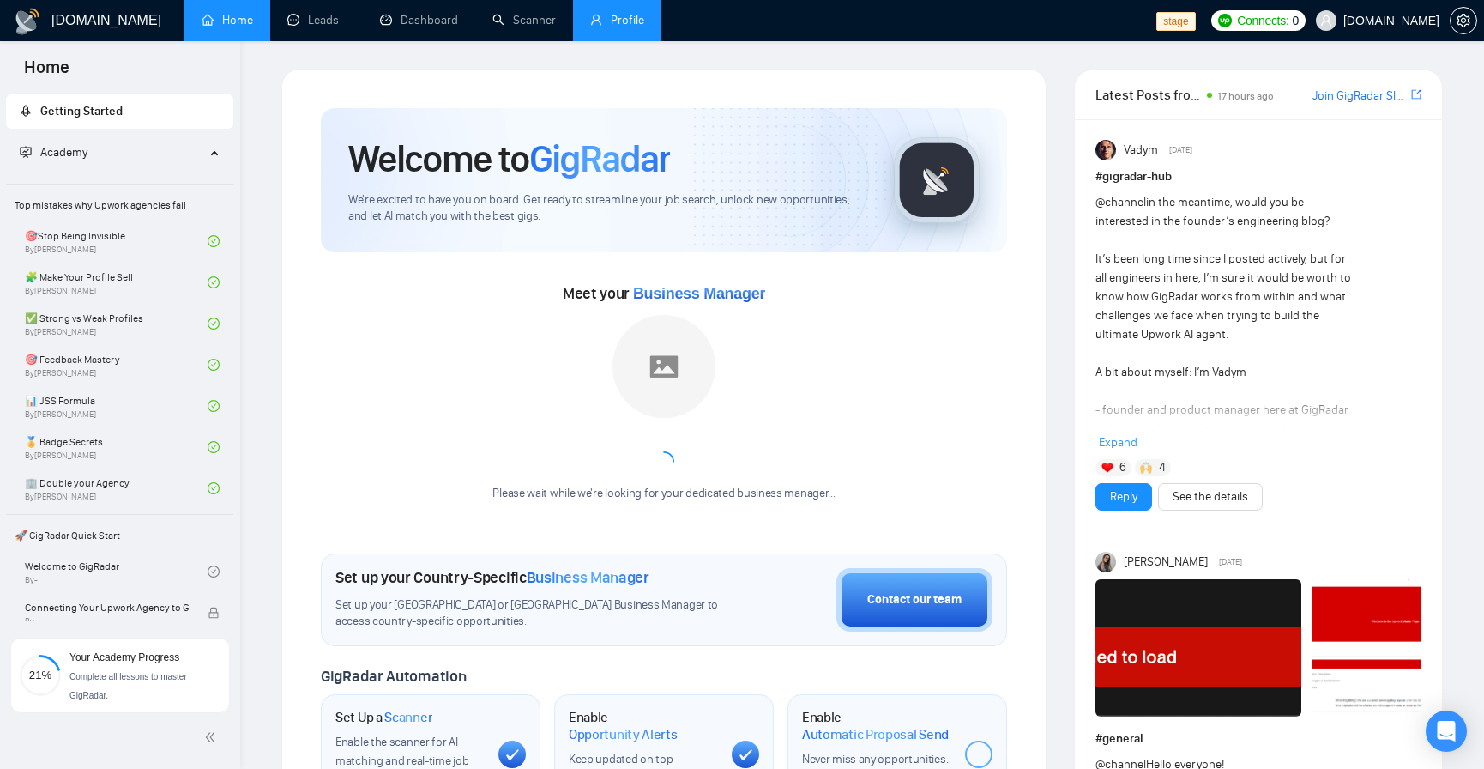
click at [636, 25] on link "Profile" at bounding box center [617, 20] width 54 height 15
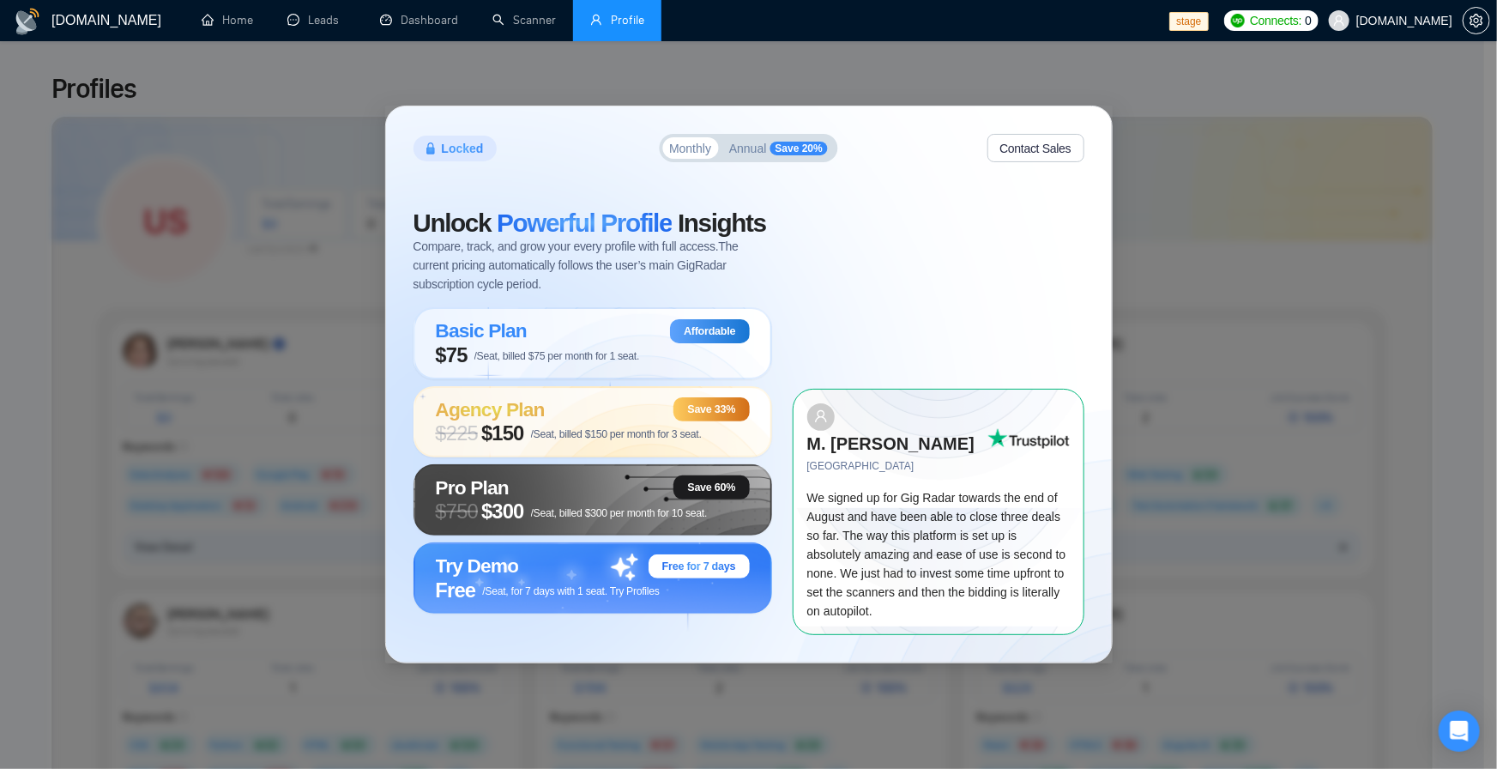
click at [1132, 100] on div "Locked Monthly Annual Save 20% Contact Sales Unlock Powerful Profile Insights C…" at bounding box center [748, 384] width 1497 height 769
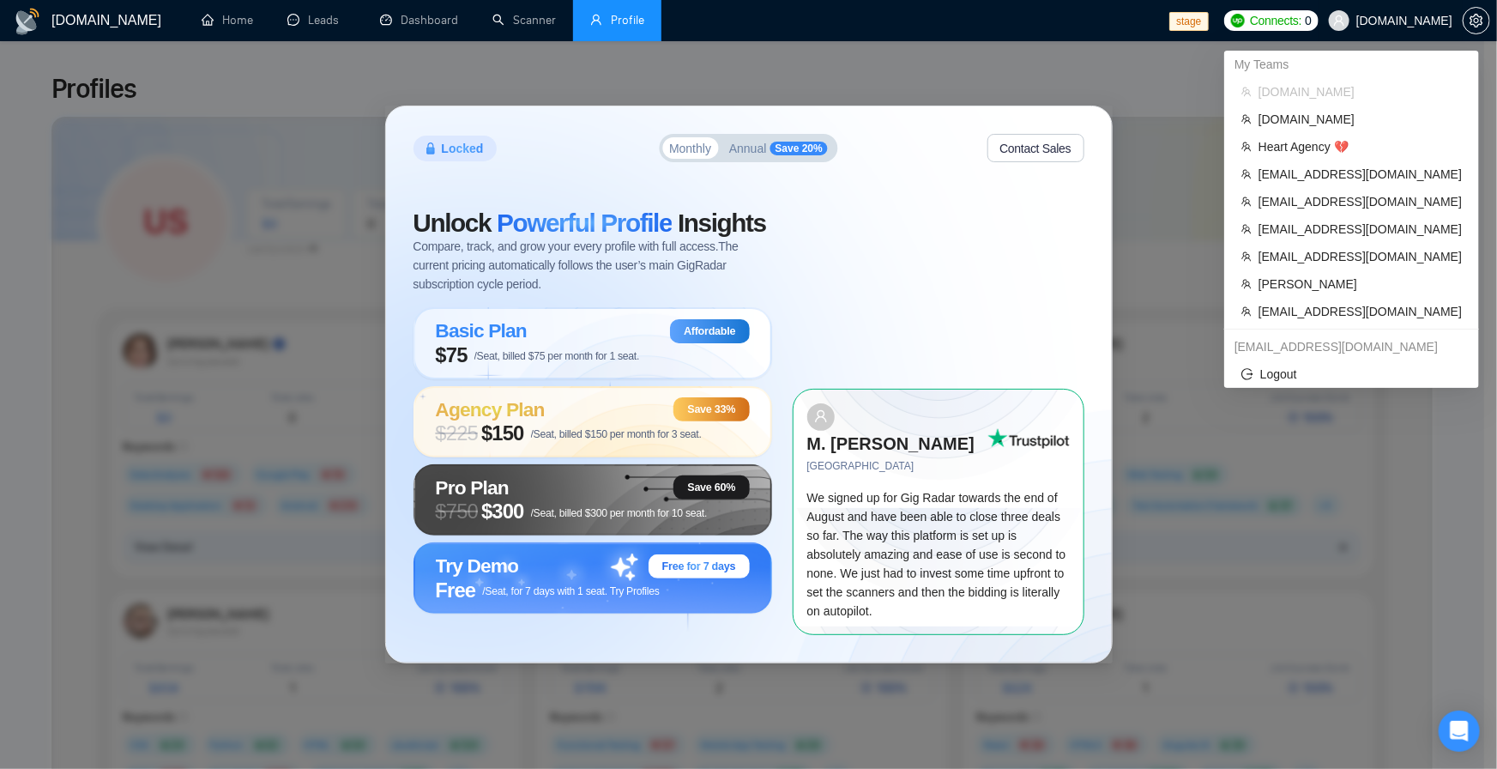
click at [1395, 21] on span "[DOMAIN_NAME]" at bounding box center [1405, 21] width 96 height 0
click at [1371, 309] on span "anthonycj105@gmail.com" at bounding box center [1360, 311] width 203 height 19
